Goal: Information Seeking & Learning: Learn about a topic

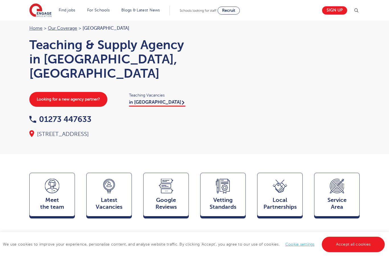
click at [124, 194] on div "Latest Vacancies Jobs" at bounding box center [109, 194] width 46 height 44
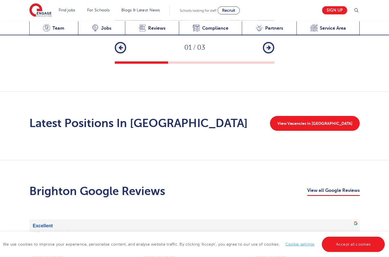
scroll to position [871, 0]
click at [329, 116] on link "View Vacancies In Brighton" at bounding box center [315, 123] width 90 height 15
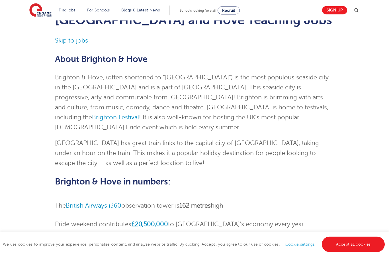
scroll to position [25, 0]
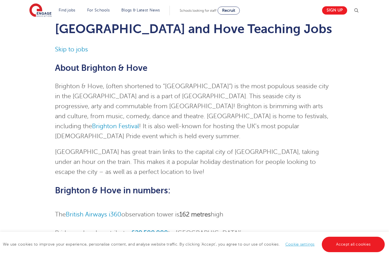
click at [0, 0] on link "Teaching jobs in [GEOGRAPHIC_DATA] and [GEOGRAPHIC_DATA]" at bounding box center [0, 0] width 0 height 0
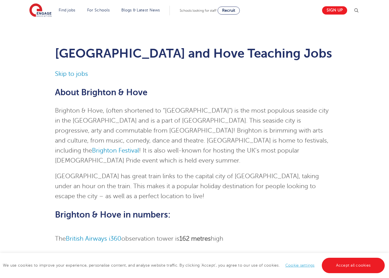
click at [84, 68] on div "[GEOGRAPHIC_DATA] and Hove Teaching Jobs Skip to jobs About [GEOGRAPHIC_DATA], …" at bounding box center [195, 279] width 280 height 466
click at [82, 71] on link "Skip to jobs" at bounding box center [71, 73] width 33 height 7
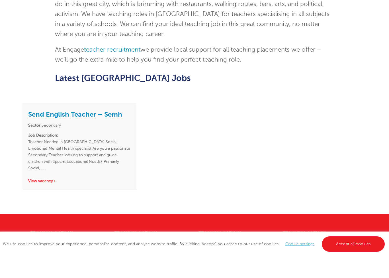
scroll to position [461, 0]
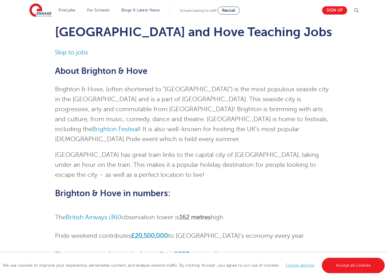
scroll to position [0, 0]
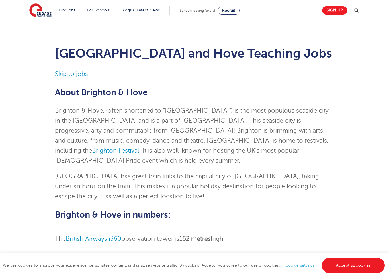
click at [71, 16] on section "Find jobs All vacancies We have one of the UK's largest database. and with hund…" at bounding box center [174, 10] width 290 height 21
click at [0, 0] on img at bounding box center [0, 0] width 0 height 0
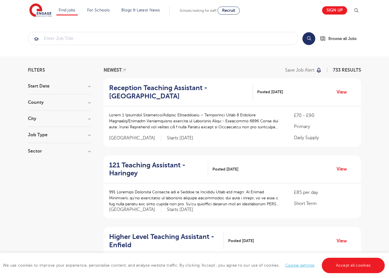
click at [88, 101] on h3 "County" at bounding box center [59, 102] width 63 height 5
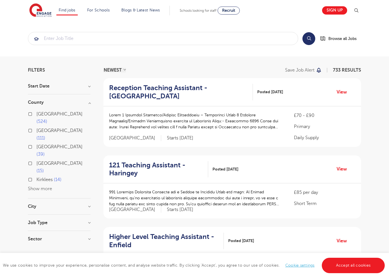
click at [48, 186] on button "Show more" at bounding box center [40, 188] width 24 height 5
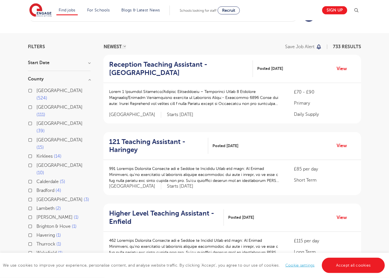
scroll to position [31, 0]
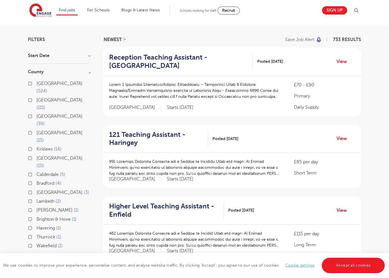
click at [36, 129] on label "[GEOGRAPHIC_DATA] 15" at bounding box center [63, 136] width 54 height 15
click at [36, 130] on input "[GEOGRAPHIC_DATA] 15" at bounding box center [38, 132] width 4 height 4
checkbox input "true"
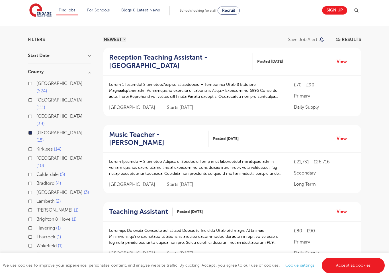
click at [36, 215] on label "Brighton & Hove 1" at bounding box center [56, 218] width 40 height 7
click at [36, 217] on input "Brighton & Hove 1" at bounding box center [38, 219] width 4 height 4
checkbox input "true"
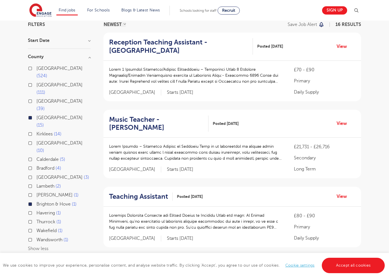
scroll to position [45, 0]
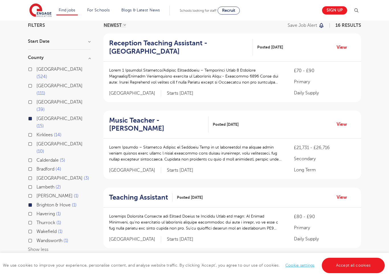
click at [36, 140] on label "West Sussex 10" at bounding box center [63, 147] width 54 height 15
click at [36, 141] on input "West Sussex 10" at bounding box center [38, 143] width 4 height 4
checkbox input "true"
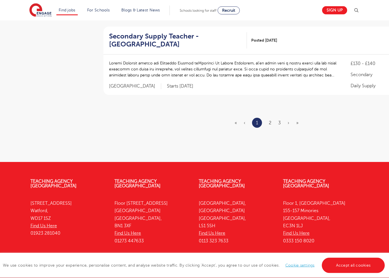
scroll to position [697, 0]
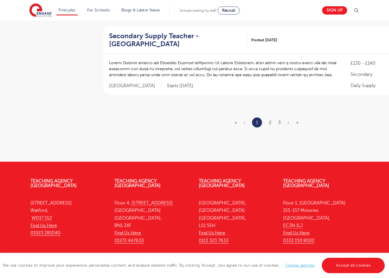
click at [275, 121] on ul "« ‹ 1 2 3 › »" at bounding box center [270, 122] width 71 height 10
click at [271, 121] on link "2" at bounding box center [270, 122] width 3 height 5
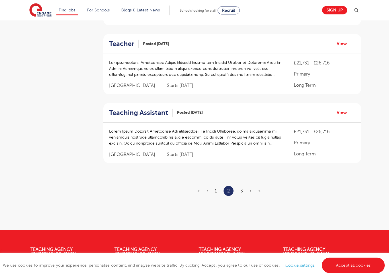
scroll to position [657, 0]
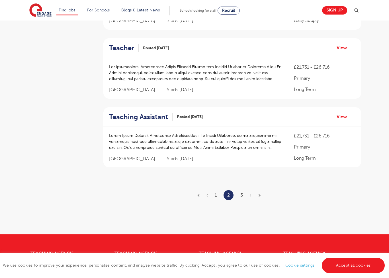
click at [239, 195] on ul "« ‹ 1 2 3 › »" at bounding box center [233, 195] width 70 height 10
click at [242, 193] on link "3" at bounding box center [242, 195] width 3 height 5
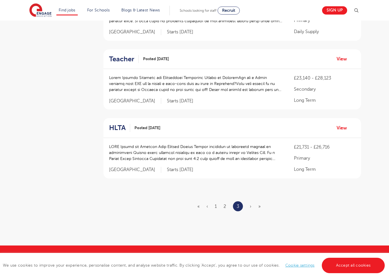
scroll to position [334, 0]
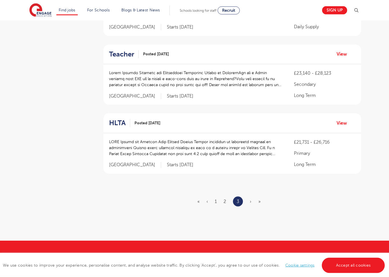
click at [231, 197] on ul "« ‹ 1 2 3 › »" at bounding box center [233, 202] width 70 height 10
click at [228, 197] on ul "« ‹ 1 2 3 › »" at bounding box center [233, 202] width 70 height 10
click at [226, 199] on link "2" at bounding box center [225, 201] width 3 height 5
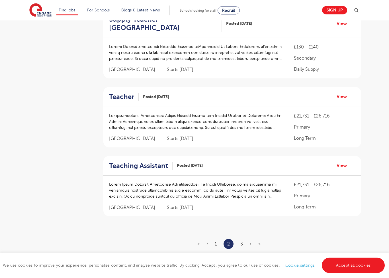
scroll to position [608, 0]
click at [215, 241] on link "1" at bounding box center [216, 243] width 2 height 5
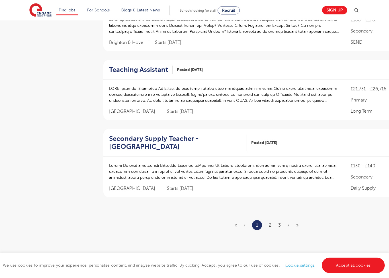
scroll to position [594, 0]
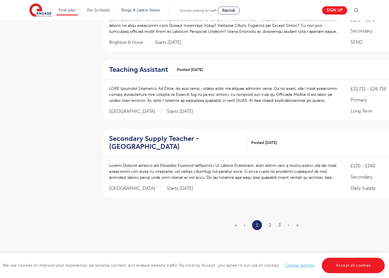
click at [145, 66] on h2 "Teaching Assistant" at bounding box center [138, 70] width 59 height 8
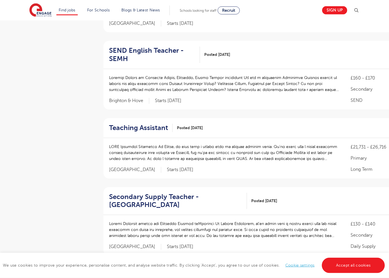
scroll to position [536, 0]
click at [159, 119] on div "Teaching Assistant Posted 01/09/25 View" at bounding box center [270, 128] width 334 height 20
click at [136, 127] on h2 "Teaching Assistant" at bounding box center [138, 127] width 59 height 8
